Goal: Transaction & Acquisition: Purchase product/service

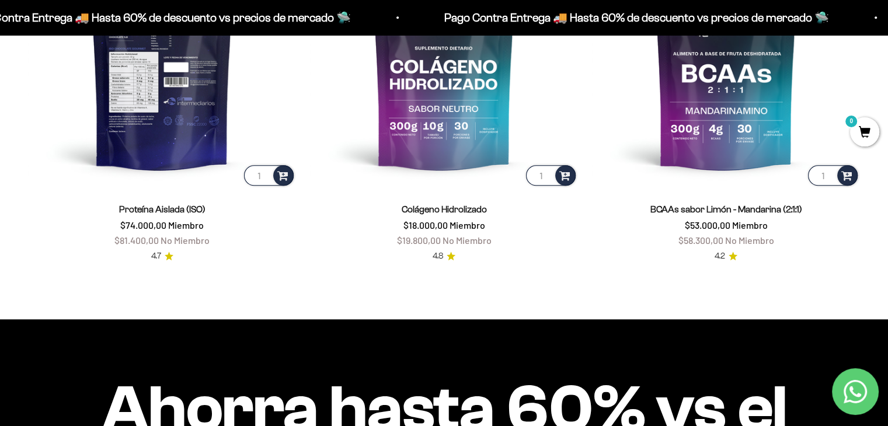
scroll to position [989, 0]
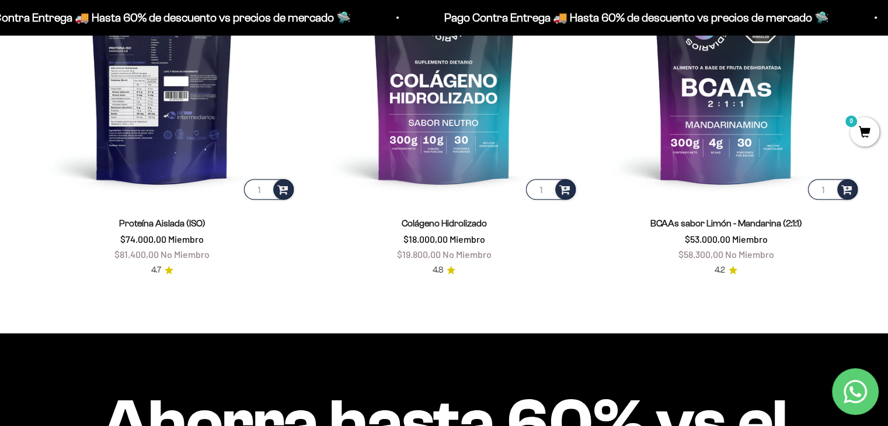
click at [157, 168] on img at bounding box center [162, 68] width 268 height 268
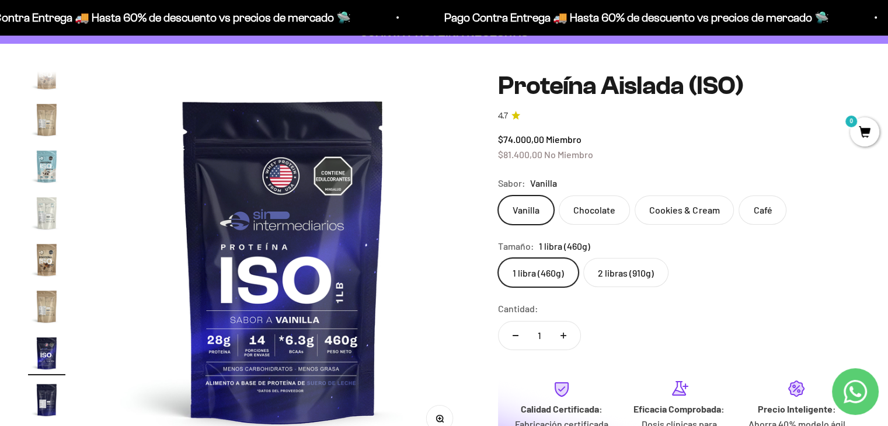
scroll to position [79, 0]
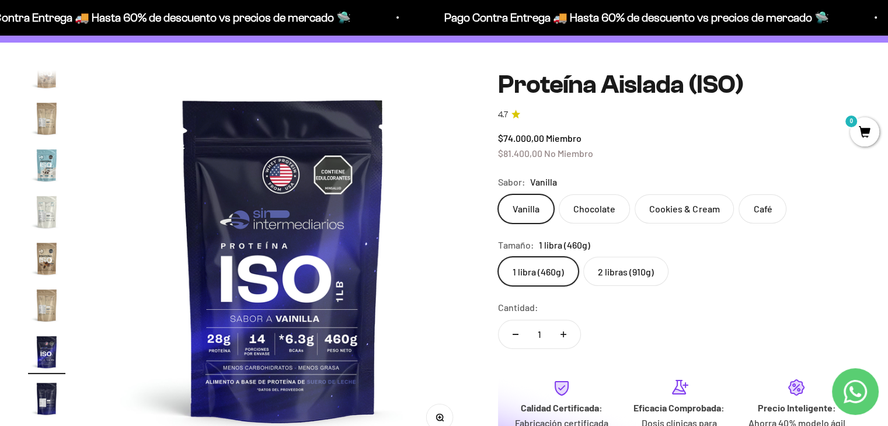
click at [624, 270] on label "2 libras (910g)" at bounding box center [626, 271] width 85 height 29
click at [498, 257] on input "2 libras (910g)" at bounding box center [498, 256] width 1 height 1
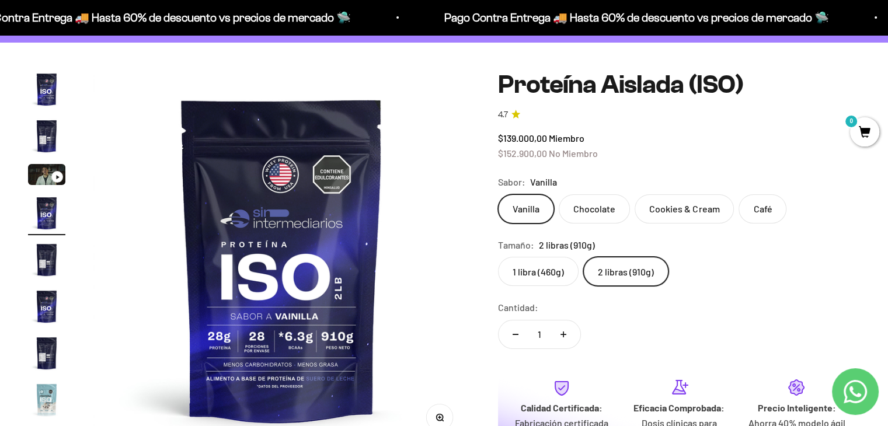
click at [528, 258] on label "1 libra (460g)" at bounding box center [538, 271] width 81 height 29
click at [498, 257] on input "1 libra (460g)" at bounding box center [498, 256] width 1 height 1
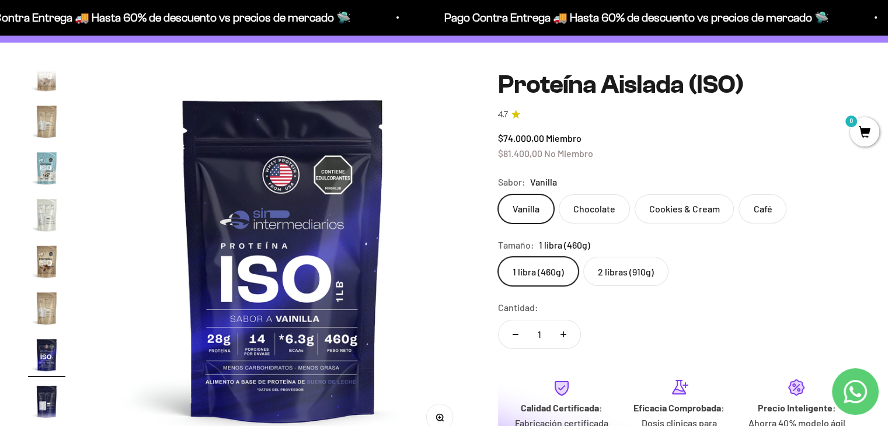
scroll to position [422, 0]
click at [663, 251] on div "Tamaño: 1 libra (460g)" at bounding box center [679, 245] width 362 height 15
click at [631, 265] on label "2 libras (910g)" at bounding box center [626, 271] width 85 height 29
click at [498, 257] on input "2 libras (910g)" at bounding box center [498, 256] width 1 height 1
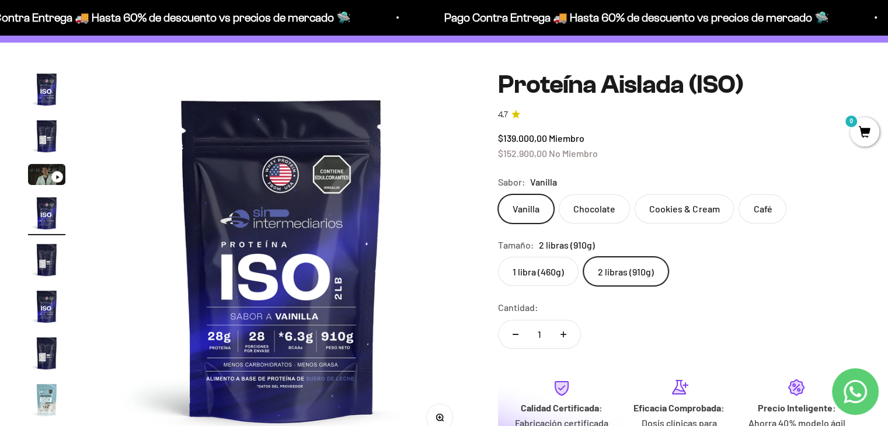
click at [527, 269] on label "1 libra (460g)" at bounding box center [538, 271] width 81 height 29
click at [498, 257] on input "1 libra (460g)" at bounding box center [498, 256] width 1 height 1
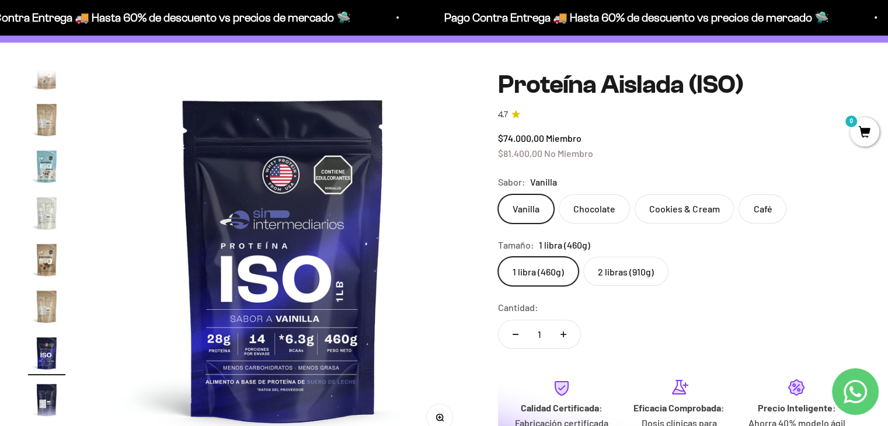
scroll to position [422, 0]
click at [631, 261] on label "2 libras (910g)" at bounding box center [626, 271] width 85 height 29
click at [498, 257] on input "2 libras (910g)" at bounding box center [498, 256] width 1 height 1
